Goal: Use online tool/utility: Use online tool/utility

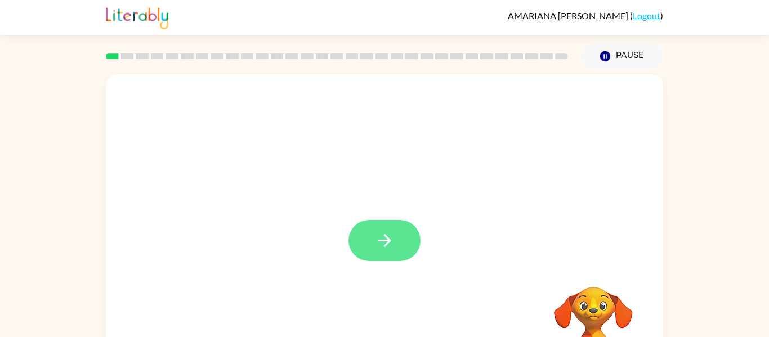
click at [380, 242] on icon "button" at bounding box center [385, 241] width 20 height 20
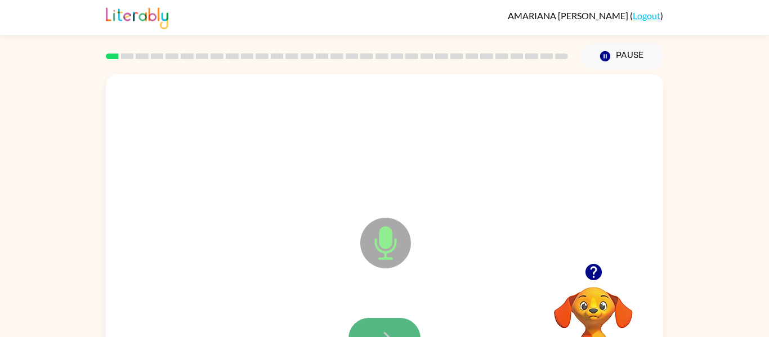
click at [384, 330] on icon "button" at bounding box center [385, 339] width 20 height 20
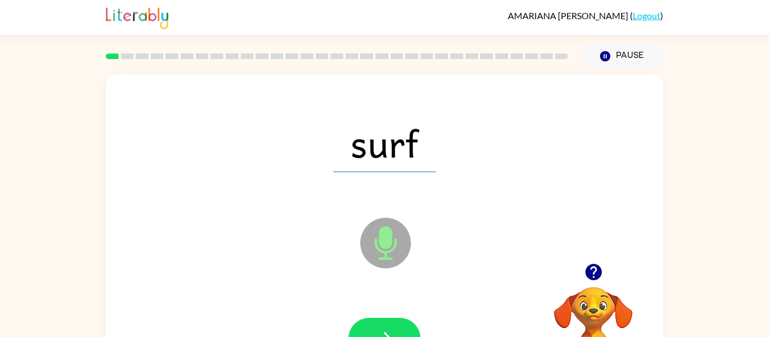
click at [387, 331] on icon "button" at bounding box center [385, 339] width 20 height 20
click at [392, 330] on icon "button" at bounding box center [385, 339] width 20 height 20
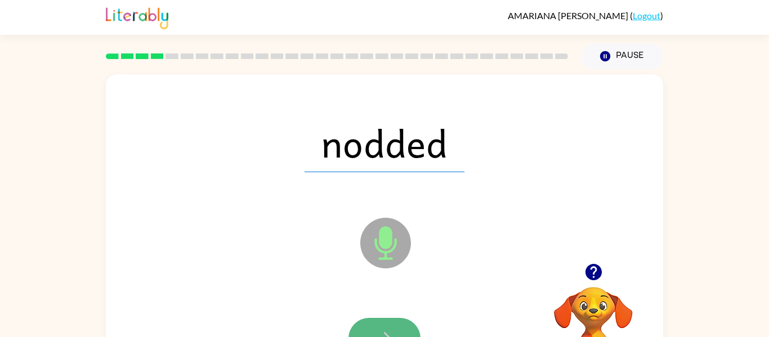
click at [398, 328] on button "button" at bounding box center [385, 338] width 72 height 41
click at [397, 328] on button "button" at bounding box center [385, 338] width 72 height 41
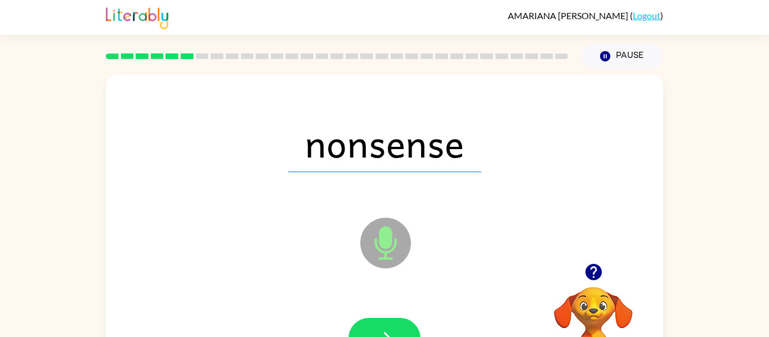
click at [397, 328] on button "button" at bounding box center [385, 338] width 72 height 41
click at [397, 328] on div at bounding box center [385, 338] width 72 height 41
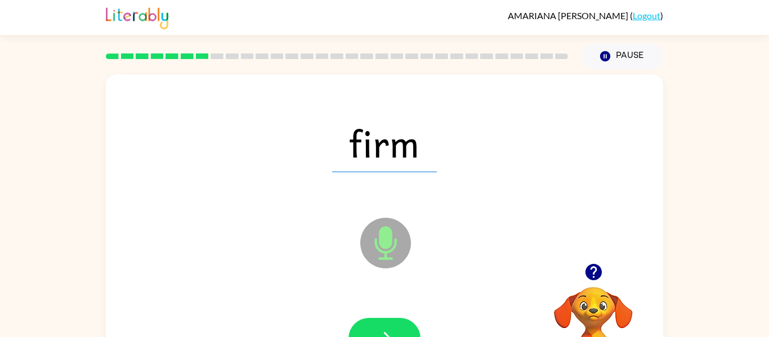
click at [397, 328] on button "button" at bounding box center [385, 338] width 72 height 41
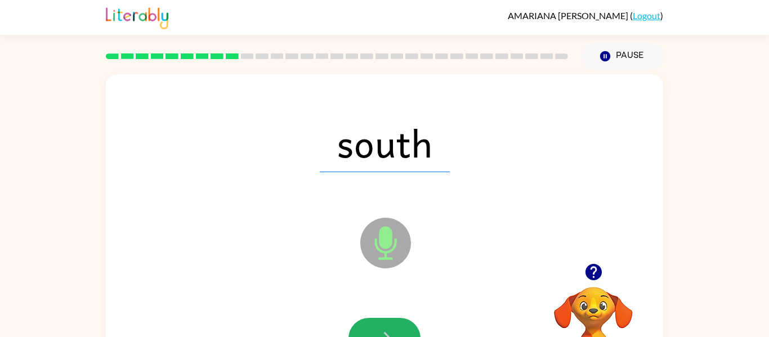
click at [397, 328] on button "button" at bounding box center [385, 338] width 72 height 41
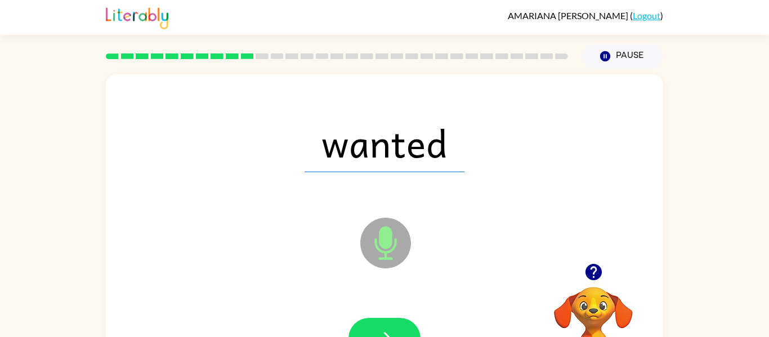
click at [397, 328] on button "button" at bounding box center [385, 338] width 72 height 41
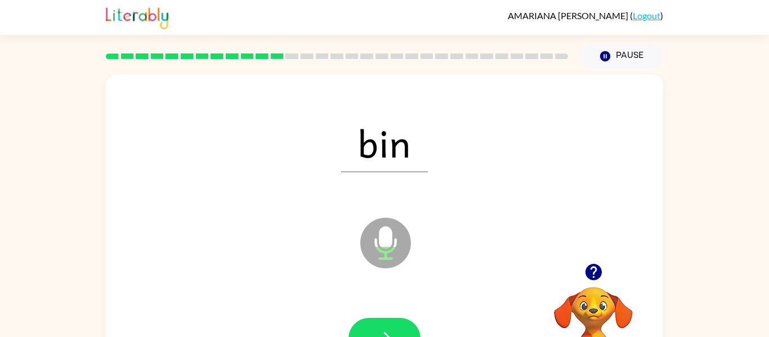
click at [397, 328] on button "button" at bounding box center [385, 338] width 72 height 41
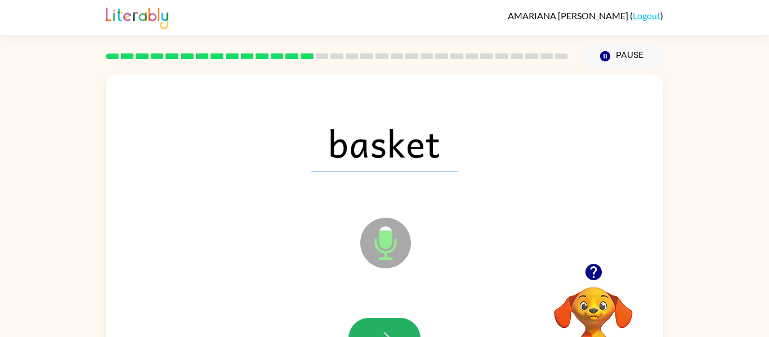
click at [397, 328] on button "button" at bounding box center [385, 338] width 72 height 41
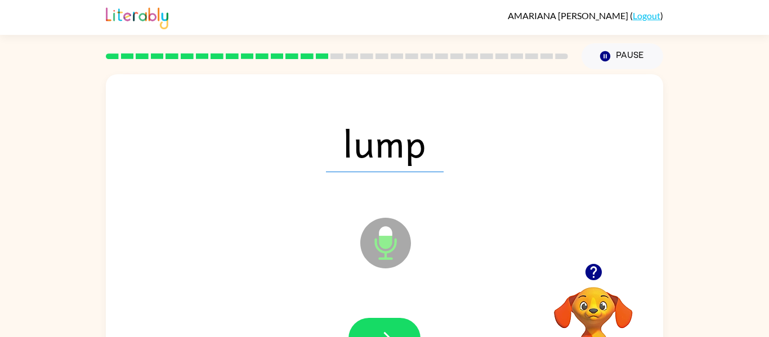
click at [397, 328] on button "button" at bounding box center [385, 338] width 72 height 41
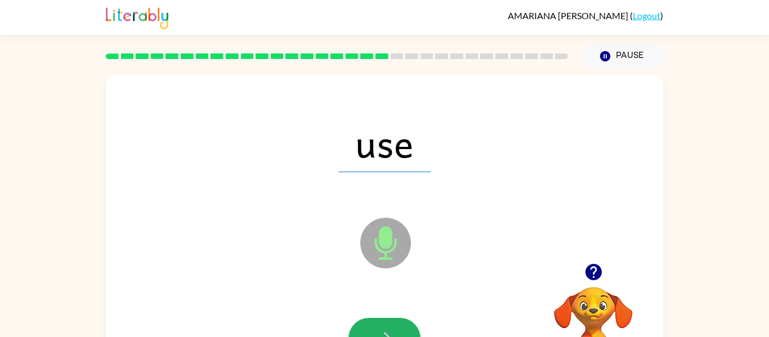
click at [397, 328] on button "button" at bounding box center [385, 338] width 72 height 41
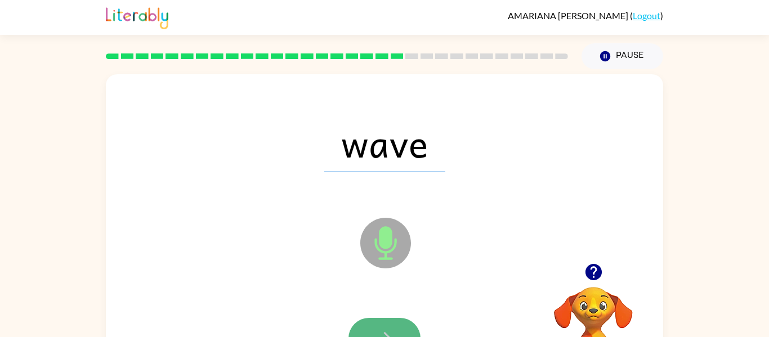
click at [395, 328] on button "button" at bounding box center [385, 338] width 72 height 41
click at [395, 328] on div at bounding box center [385, 338] width 72 height 41
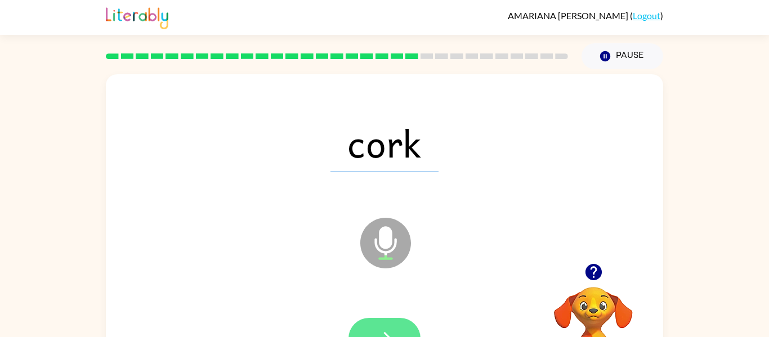
click at [395, 328] on button "button" at bounding box center [385, 338] width 72 height 41
click at [395, 328] on div at bounding box center [385, 338] width 72 height 41
click at [395, 328] on button "button" at bounding box center [385, 338] width 72 height 41
click at [383, 335] on icon "button" at bounding box center [385, 339] width 20 height 20
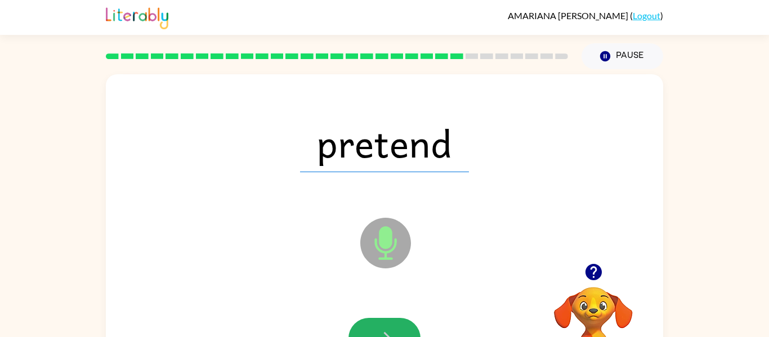
click at [385, 337] on icon "button" at bounding box center [385, 339] width 20 height 20
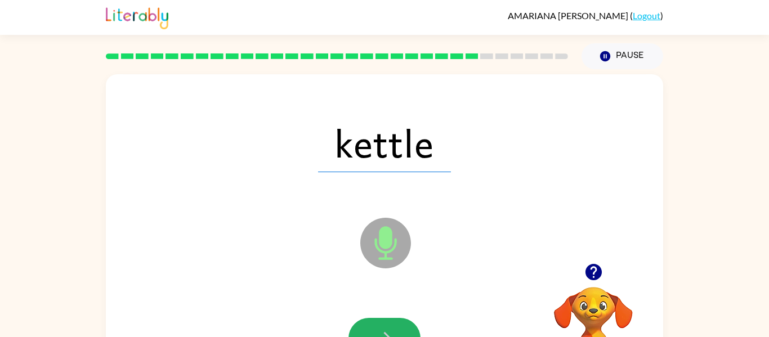
click at [385, 337] on icon "button" at bounding box center [385, 339] width 20 height 20
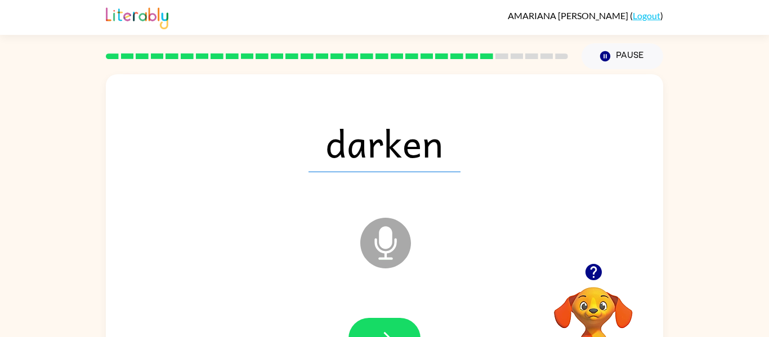
click at [385, 337] on icon "button" at bounding box center [385, 339] width 20 height 20
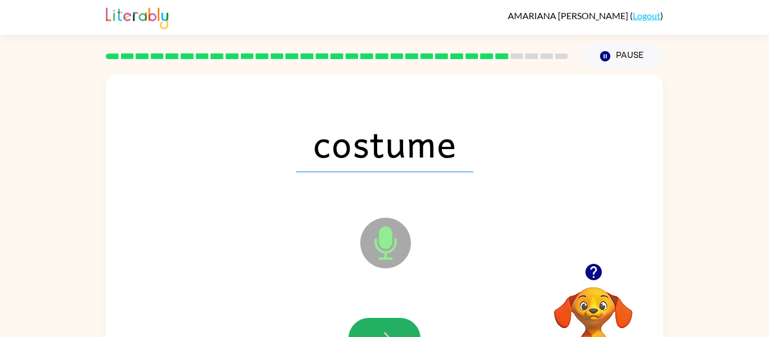
click at [385, 337] on icon "button" at bounding box center [385, 339] width 20 height 20
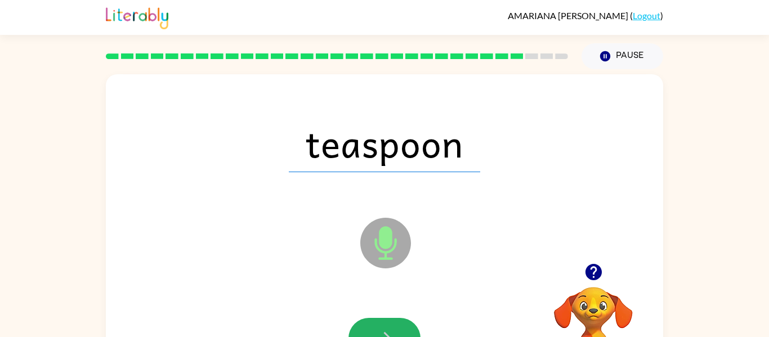
click at [385, 337] on icon "button" at bounding box center [385, 339] width 20 height 20
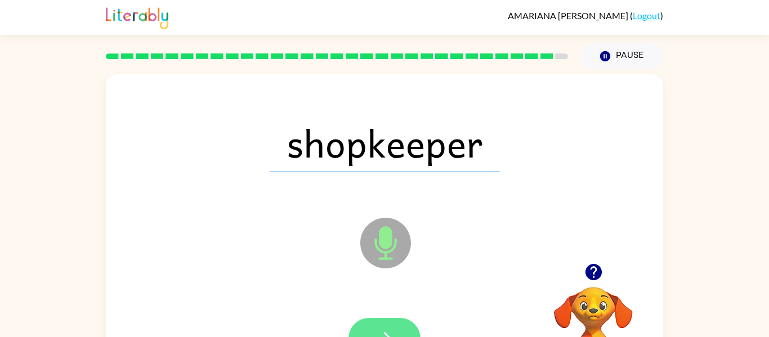
click at [366, 327] on button "button" at bounding box center [385, 338] width 72 height 41
